Goal: Entertainment & Leisure: Consume media (video, audio)

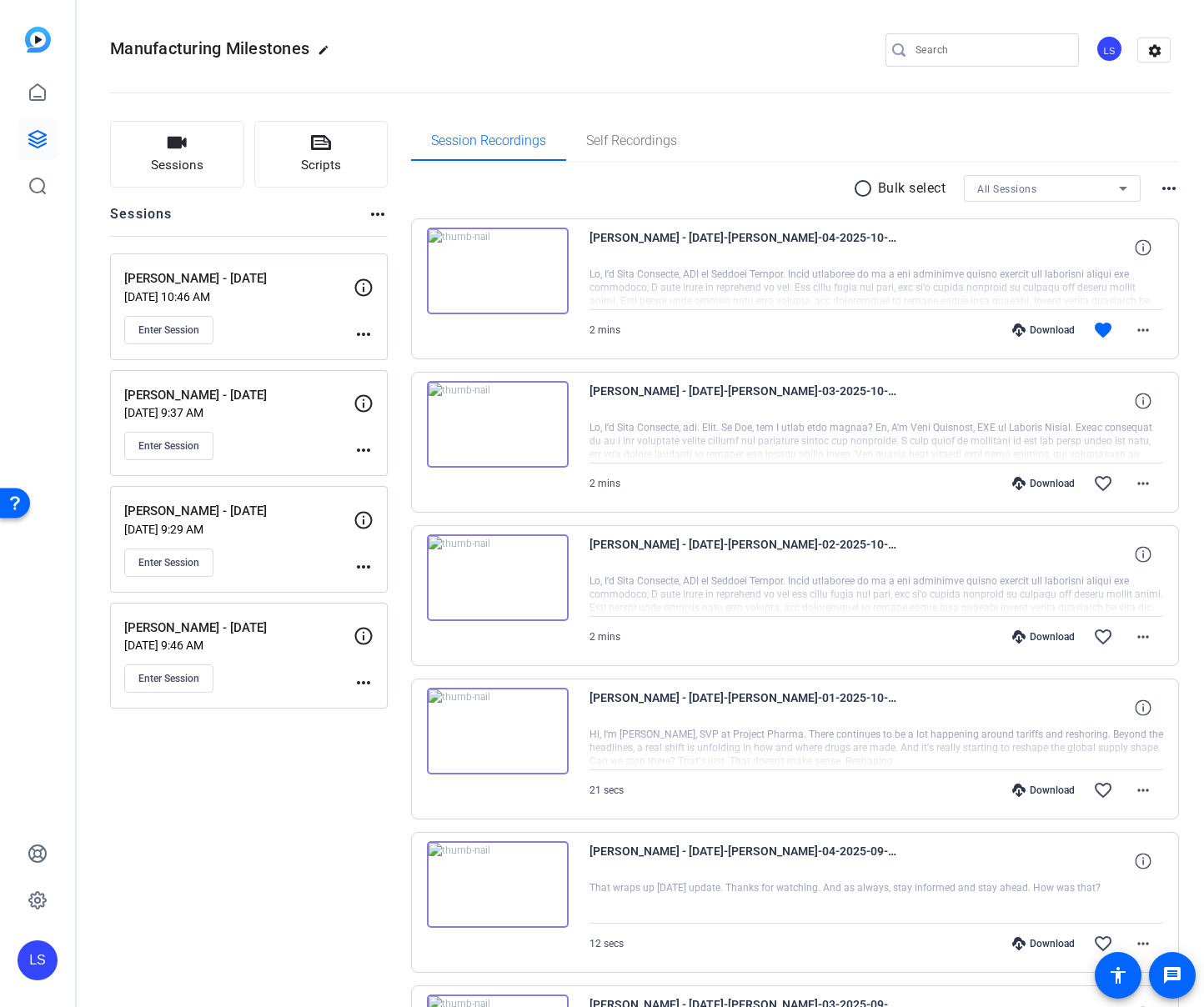
click at [293, 329] on div "Enter Session" at bounding box center [239, 330] width 229 height 29
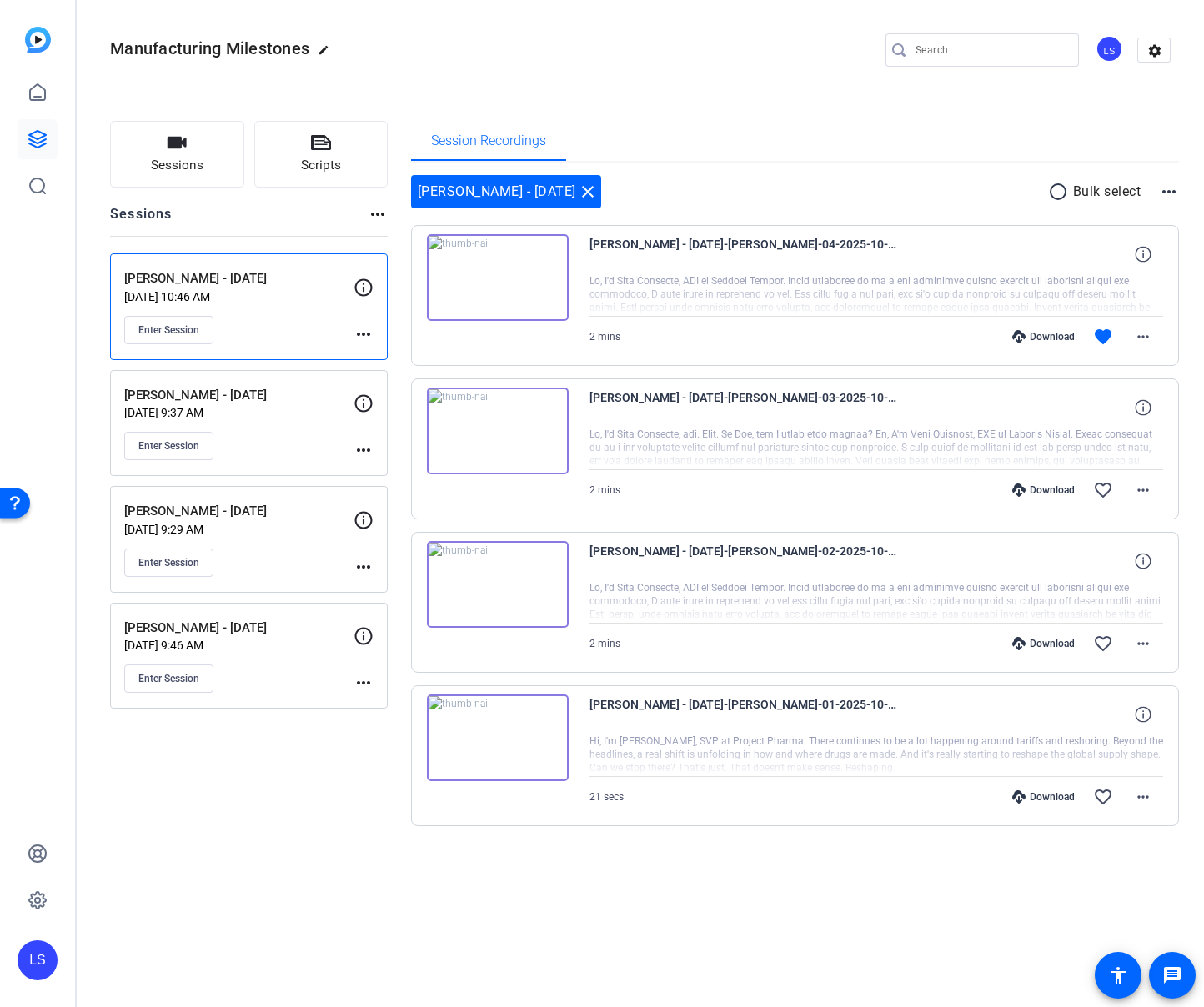
click at [492, 427] on img at bounding box center [498, 431] width 142 height 87
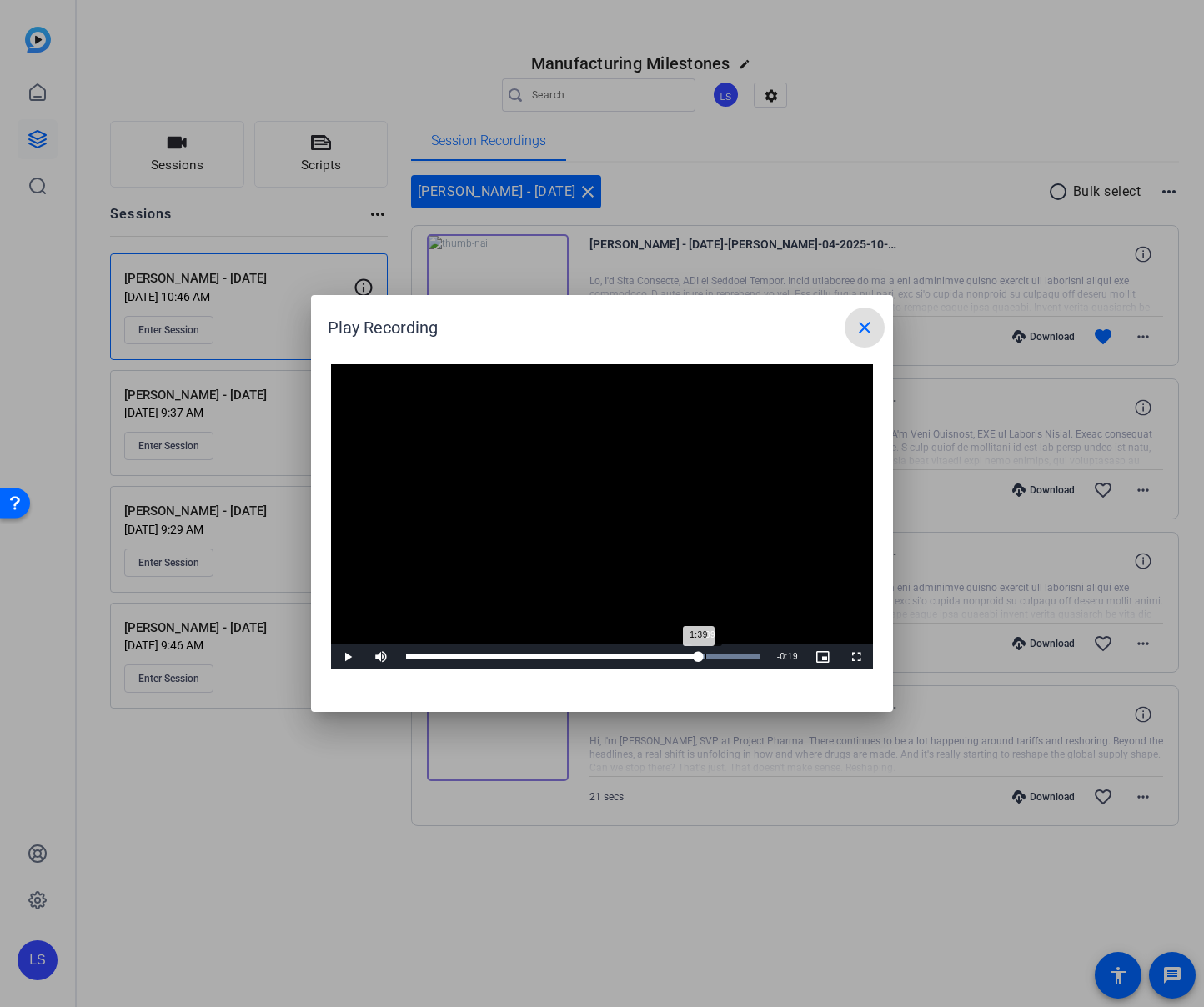
drag, startPoint x: 432, startPoint y: 656, endPoint x: 705, endPoint y: 655, distance: 273.0
click at [705, 655] on div "1:39" at bounding box center [705, 657] width 1 height 4
click at [341, 657] on span "Video Player" at bounding box center [348, 657] width 34 height 0
drag, startPoint x: 752, startPoint y: 652, endPoint x: 715, endPoint y: 652, distance: 37.0
click at [712, 655] on div "1:44" at bounding box center [563, 657] width 314 height 4
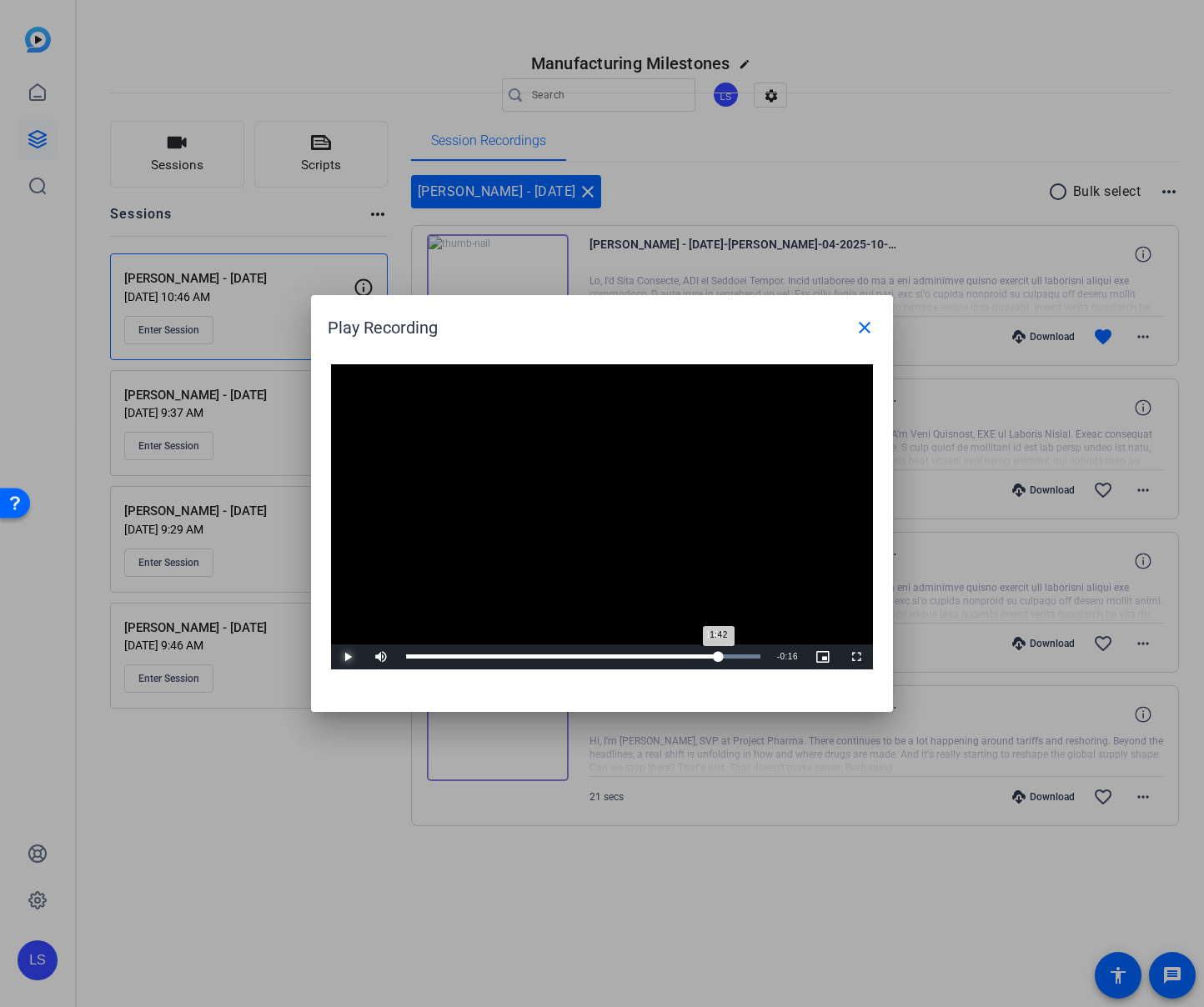
click at [331, 645] on button "Play" at bounding box center [348, 657] width 34 height 25
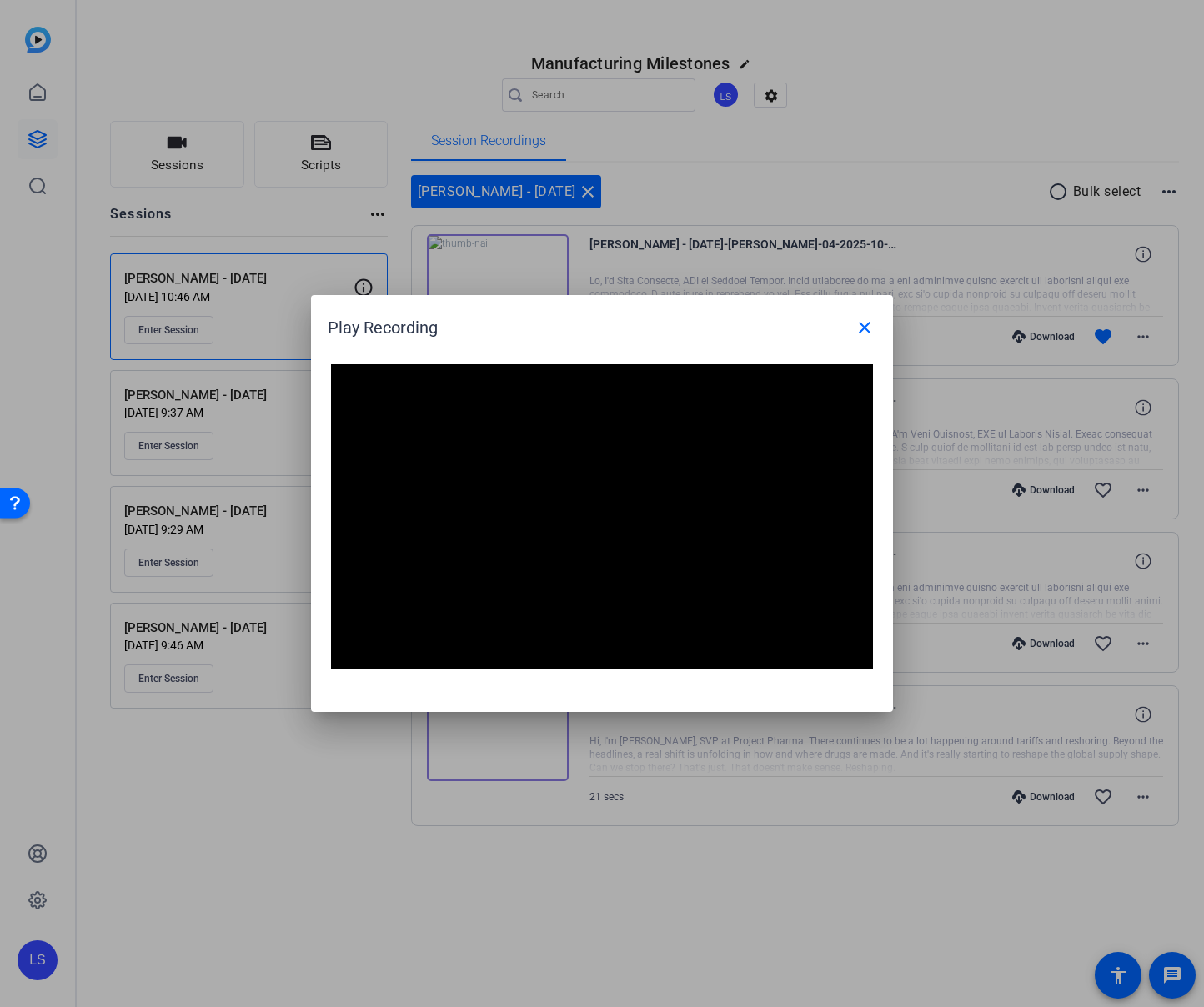
click at [331, 645] on button "Pause" at bounding box center [348, 657] width 34 height 25
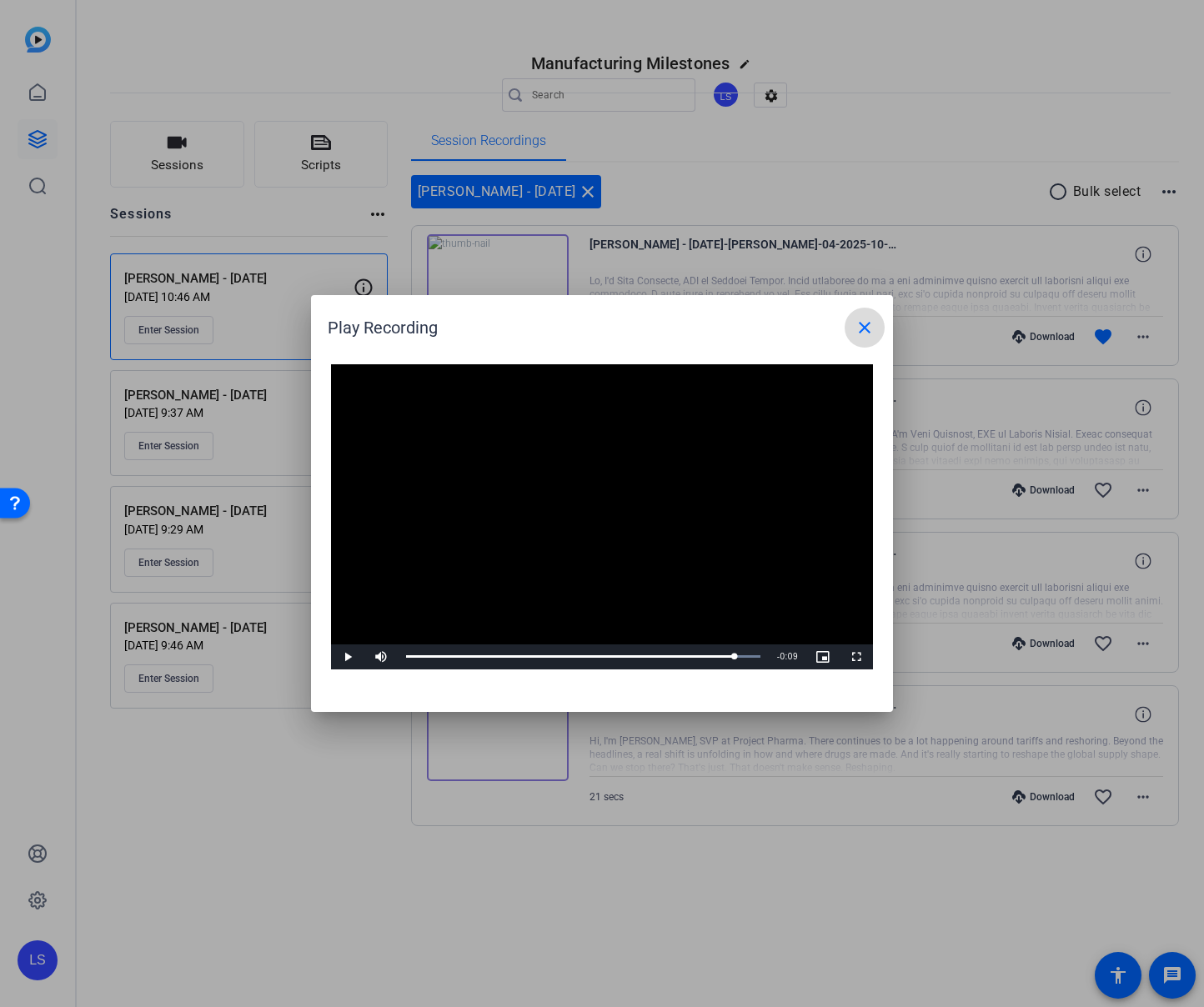
click at [860, 324] on mat-icon "close" at bounding box center [865, 328] width 20 height 20
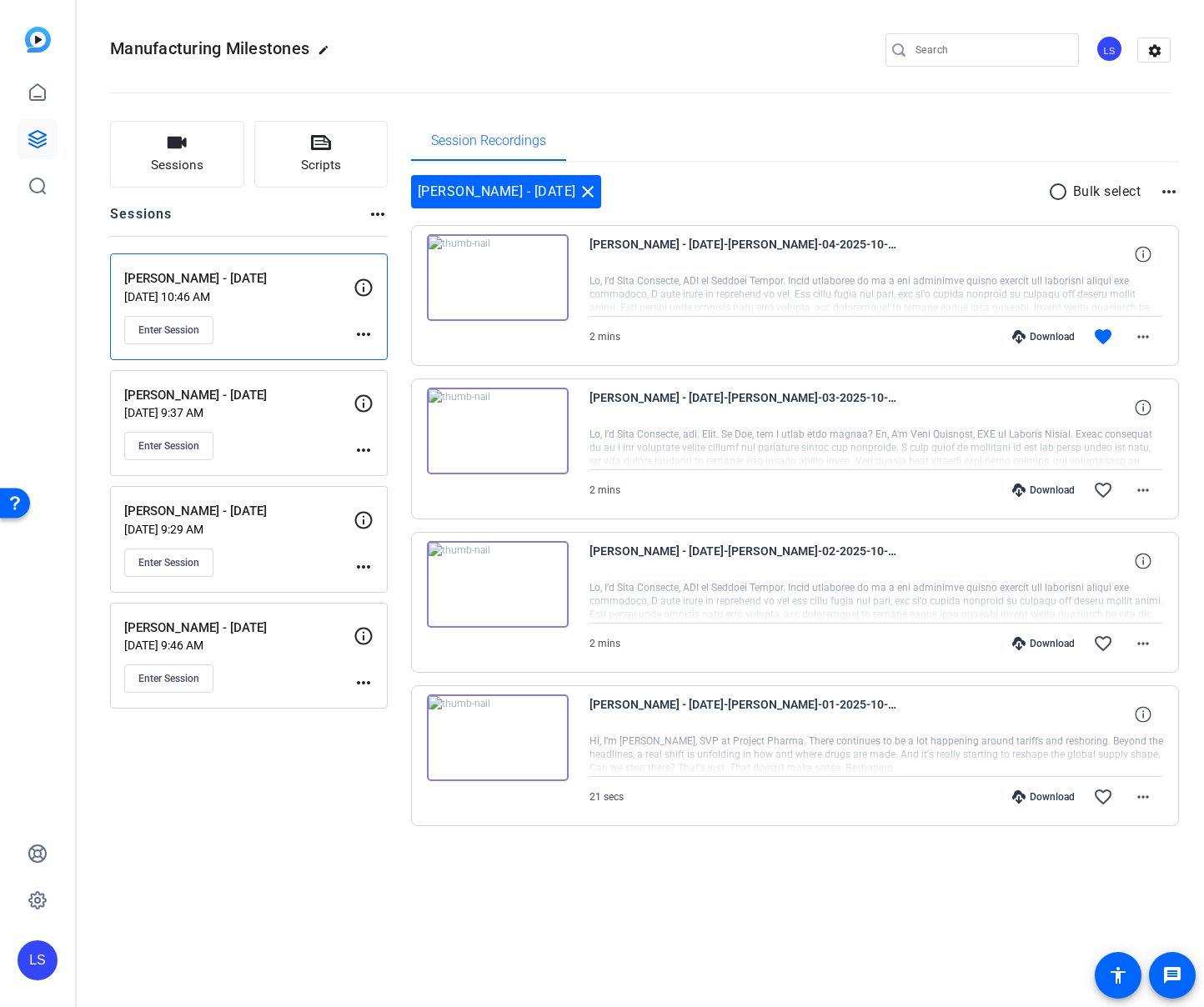
click at [501, 593] on img at bounding box center [498, 584] width 142 height 87
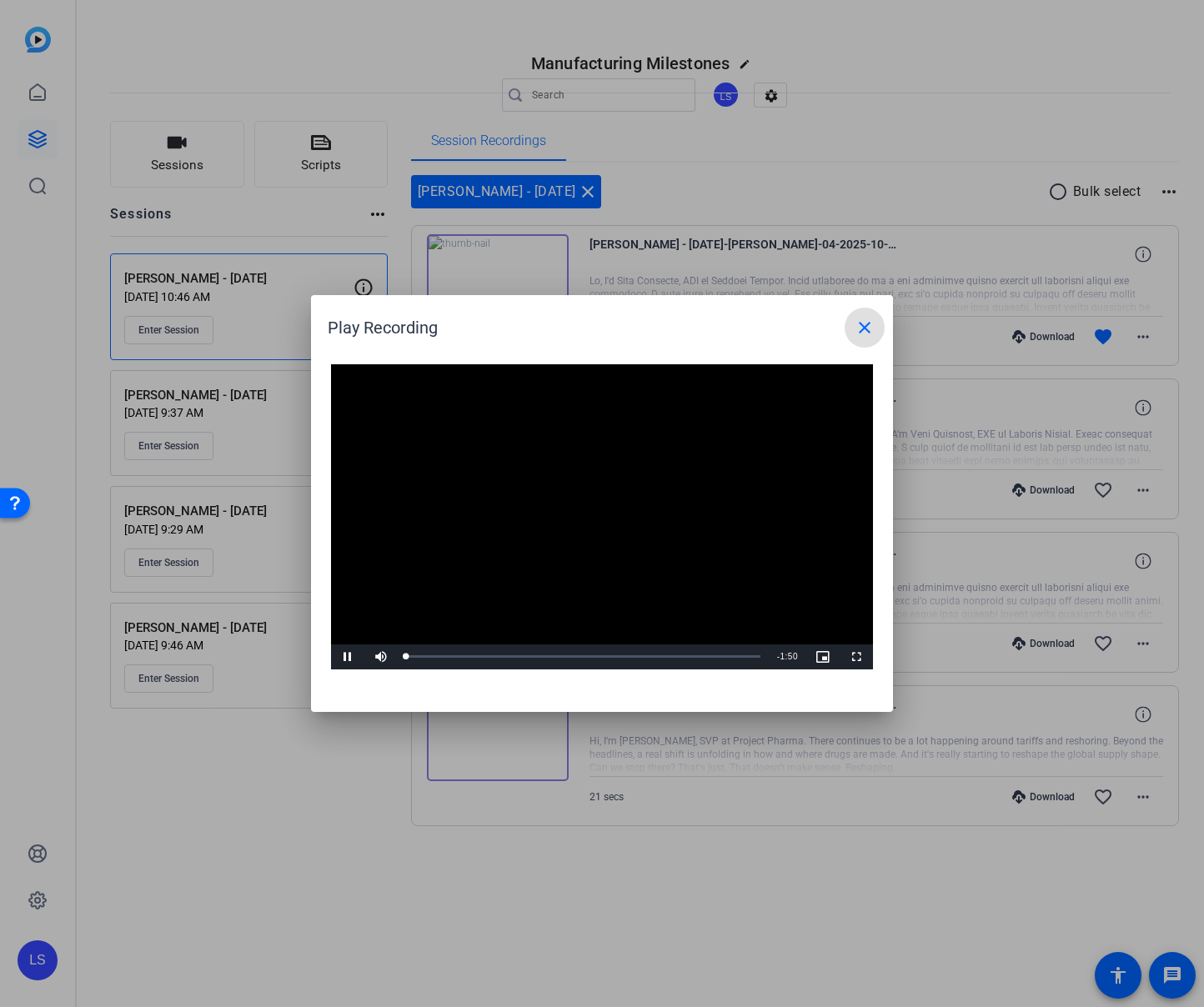
click at [598, 491] on video "Video Player" at bounding box center [602, 516] width 542 height 305
drag, startPoint x: 410, startPoint y: 654, endPoint x: 722, endPoint y: 651, distance: 312.0
click at [721, 655] on div "1:38" at bounding box center [563, 657] width 314 height 4
click at [700, 656] on div "Loaded : 100.00% 1:31 1:33" at bounding box center [583, 657] width 355 height 4
click at [346, 657] on span "Video Player" at bounding box center [348, 657] width 34 height 0
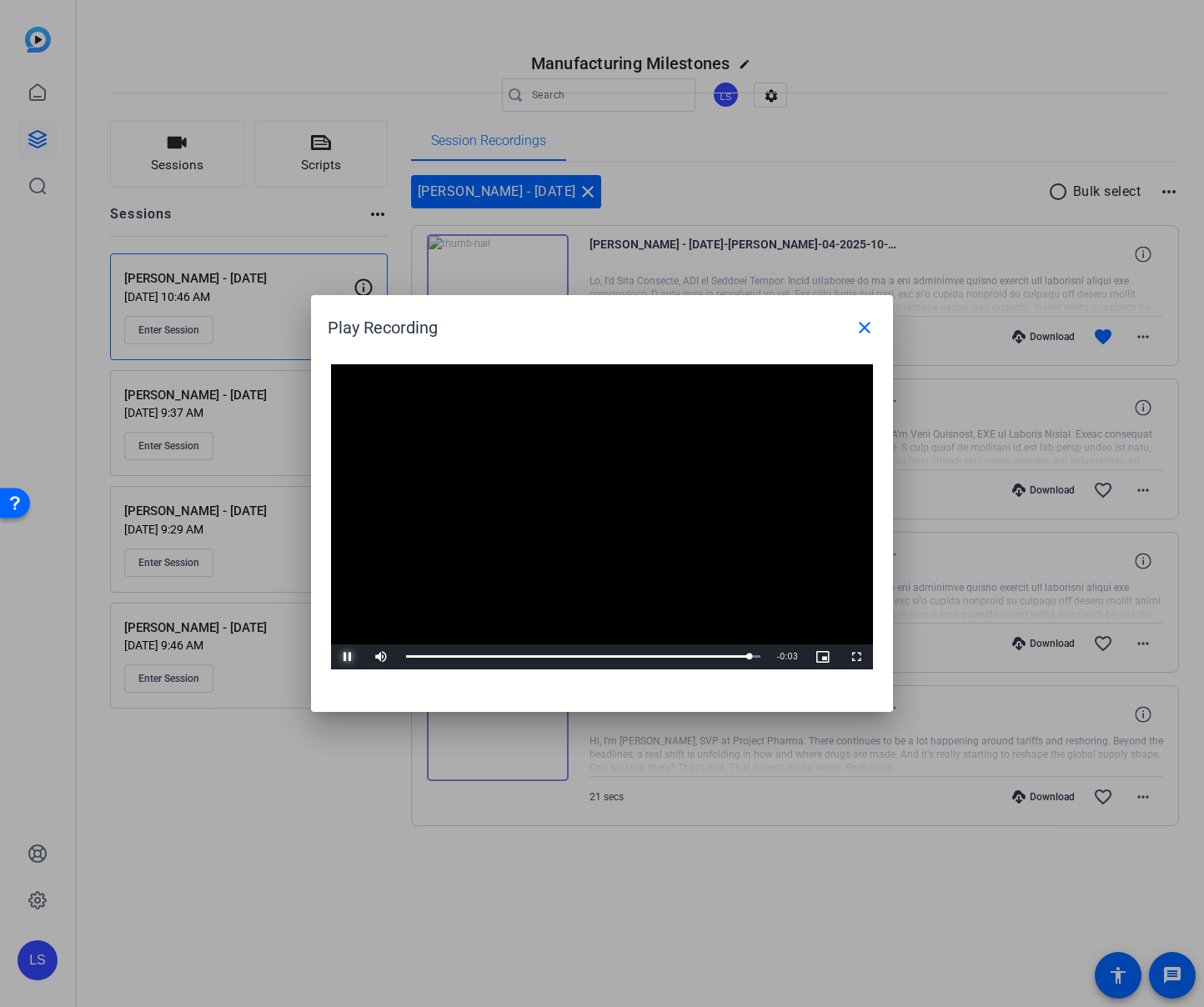
click at [345, 657] on span "Video Player" at bounding box center [348, 657] width 34 height 0
click at [867, 319] on mat-icon "close" at bounding box center [865, 328] width 20 height 20
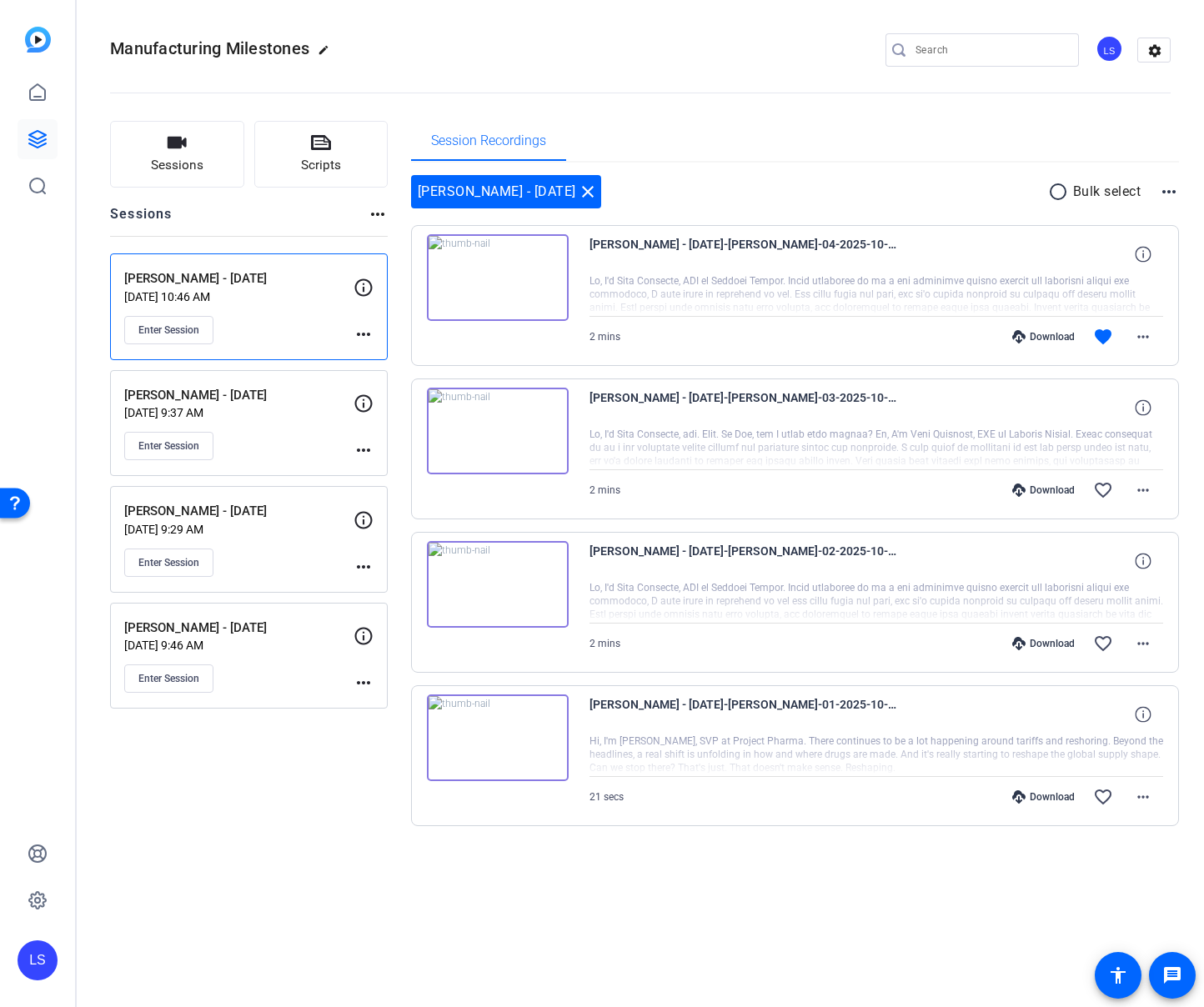
click at [495, 278] on img at bounding box center [498, 277] width 142 height 87
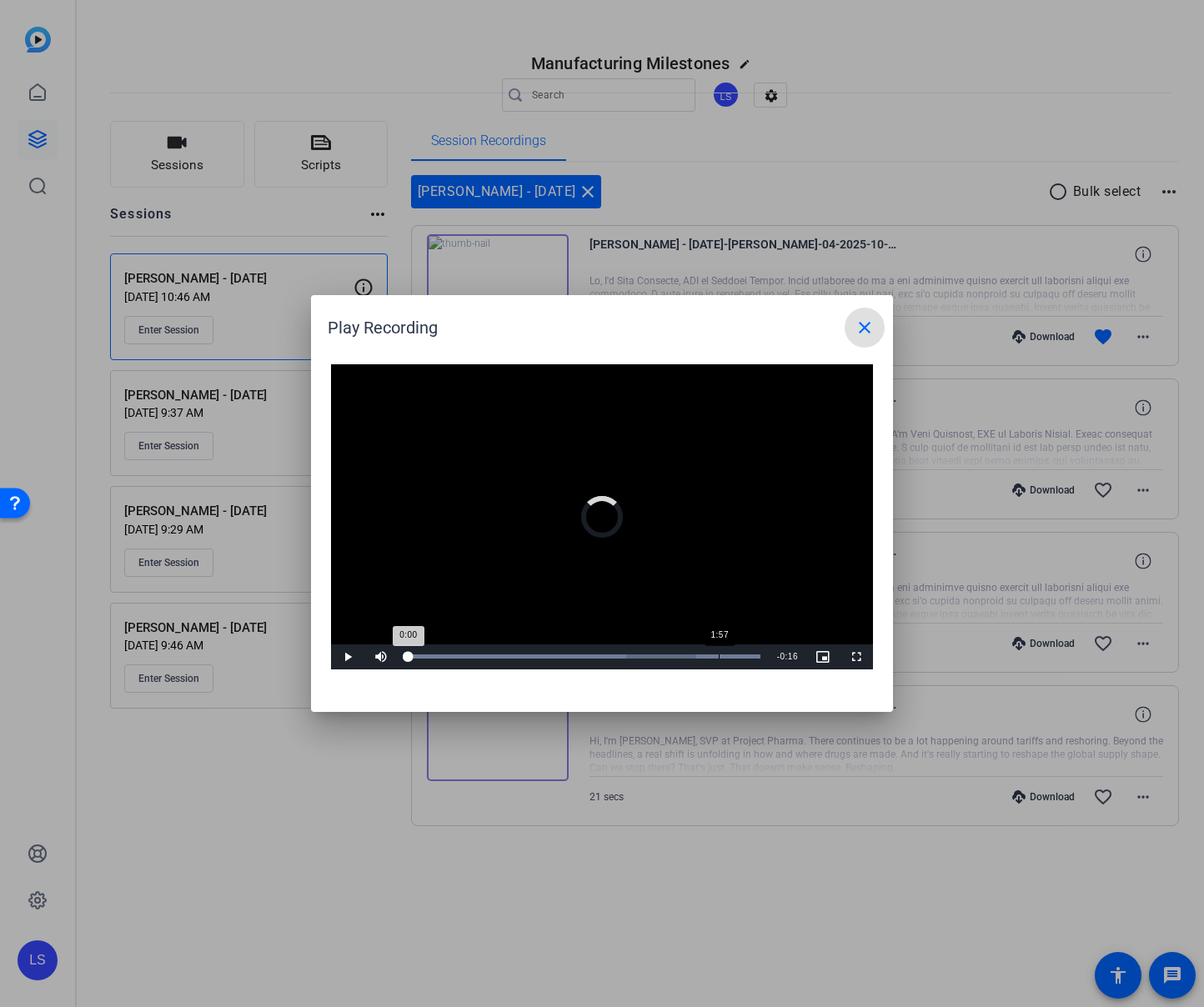
click at [718, 657] on div "Loaded : 100.00% 1:57 0:00" at bounding box center [583, 657] width 355 height 4
click at [352, 657] on span "Video Player" at bounding box center [348, 657] width 34 height 0
click at [858, 328] on mat-icon "close" at bounding box center [865, 328] width 20 height 20
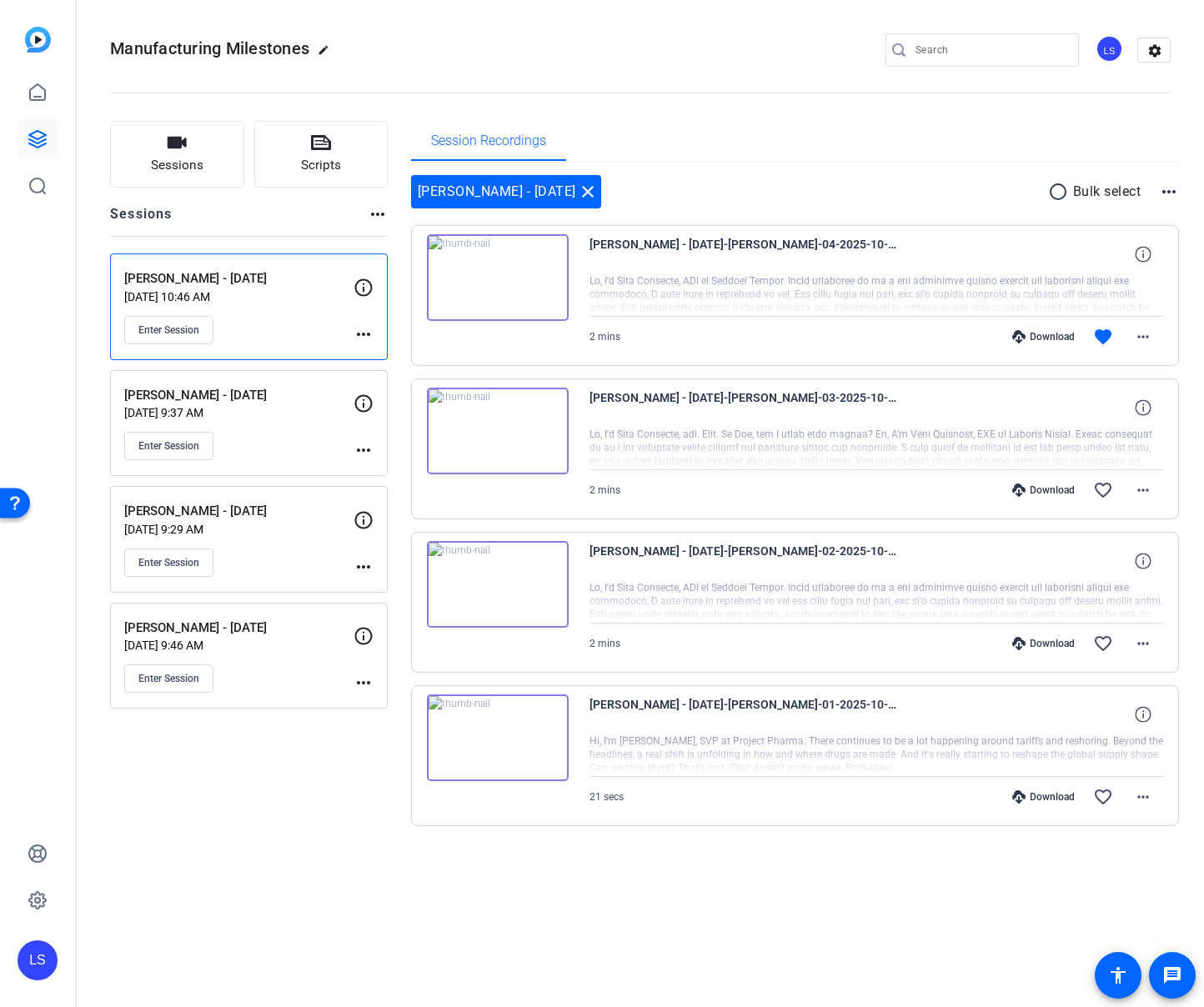
click at [482, 276] on img at bounding box center [498, 277] width 142 height 87
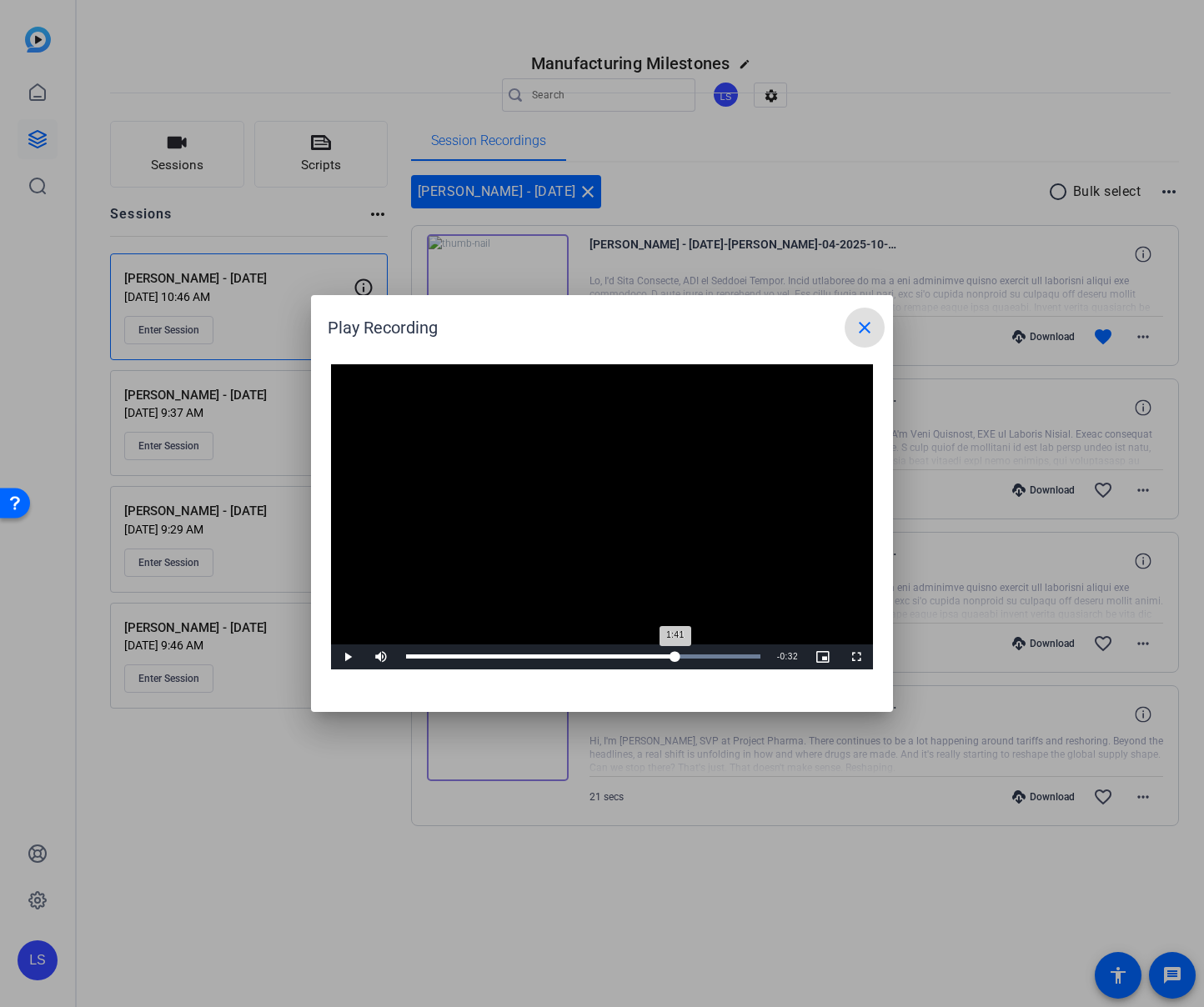
click at [676, 650] on div "Loaded : 100.00% 1:41 1:41" at bounding box center [584, 657] width 371 height 25
drag, startPoint x: 677, startPoint y: 658, endPoint x: 641, endPoint y: 658, distance: 36.0
click at [641, 658] on div "Loaded : 100.00% 1:27 1:27" at bounding box center [583, 657] width 355 height 4
click at [342, 657] on span "Video Player" at bounding box center [348, 657] width 34 height 0
click at [859, 318] on mat-icon "close" at bounding box center [865, 328] width 20 height 20
